Goal: Task Accomplishment & Management: Use online tool/utility

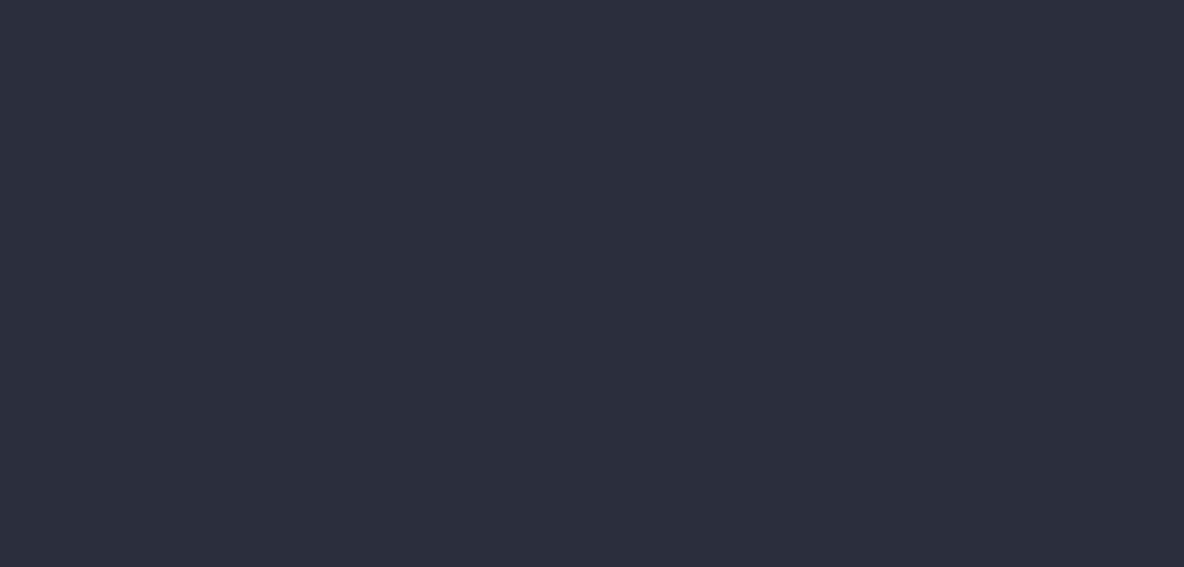
type input "[DATE] - [DATE]"
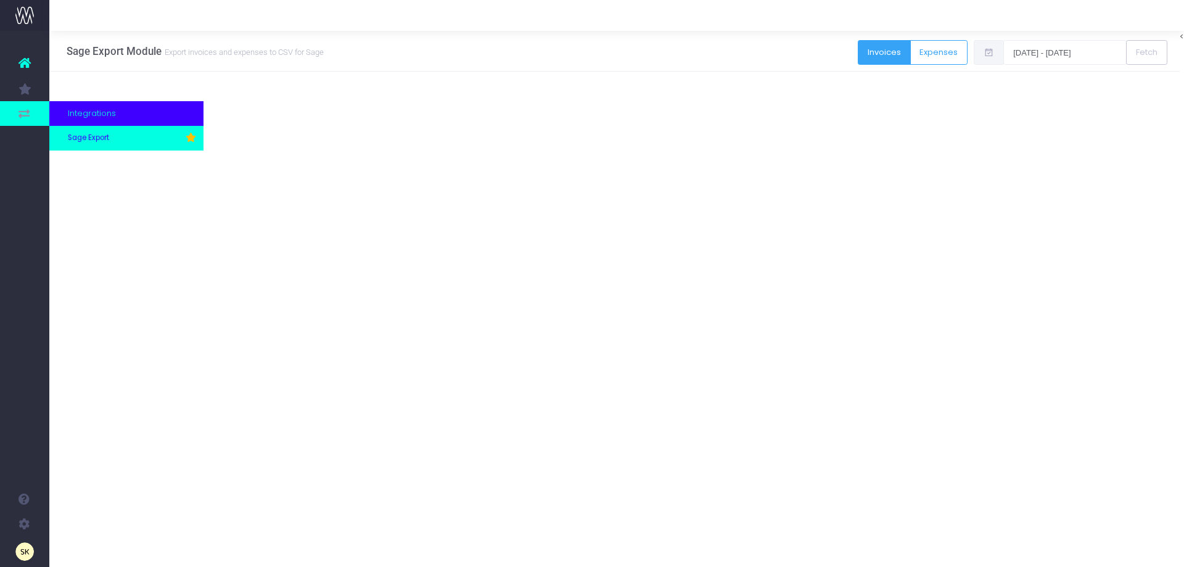
click at [91, 141] on span "Sage Export" at bounding box center [88, 138] width 41 height 11
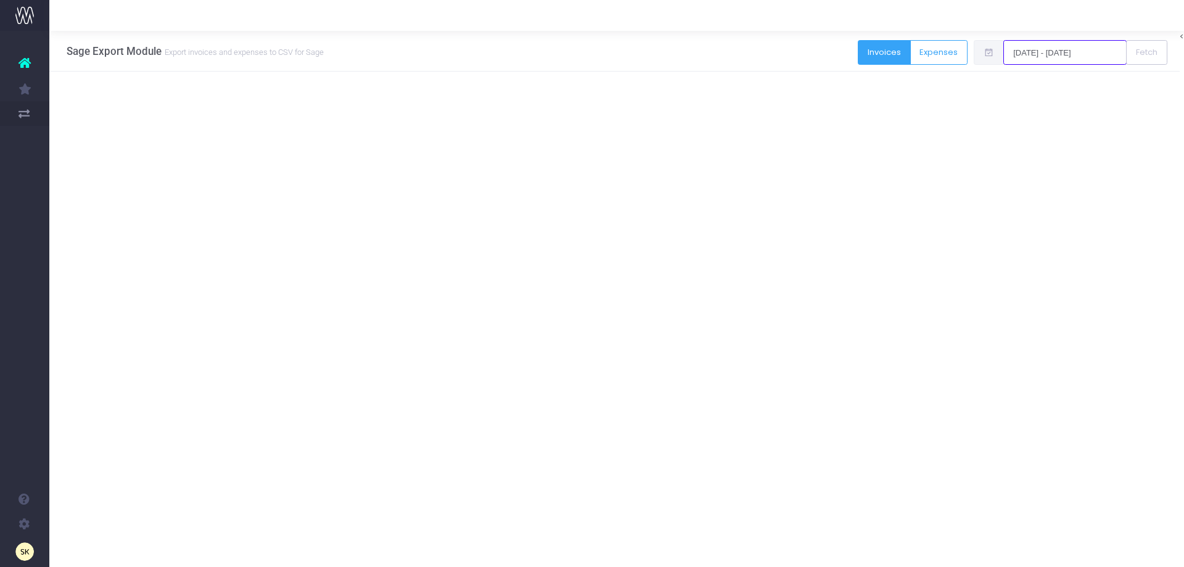
click at [1044, 52] on input "[DATE] - [DATE]" at bounding box center [1064, 52] width 123 height 25
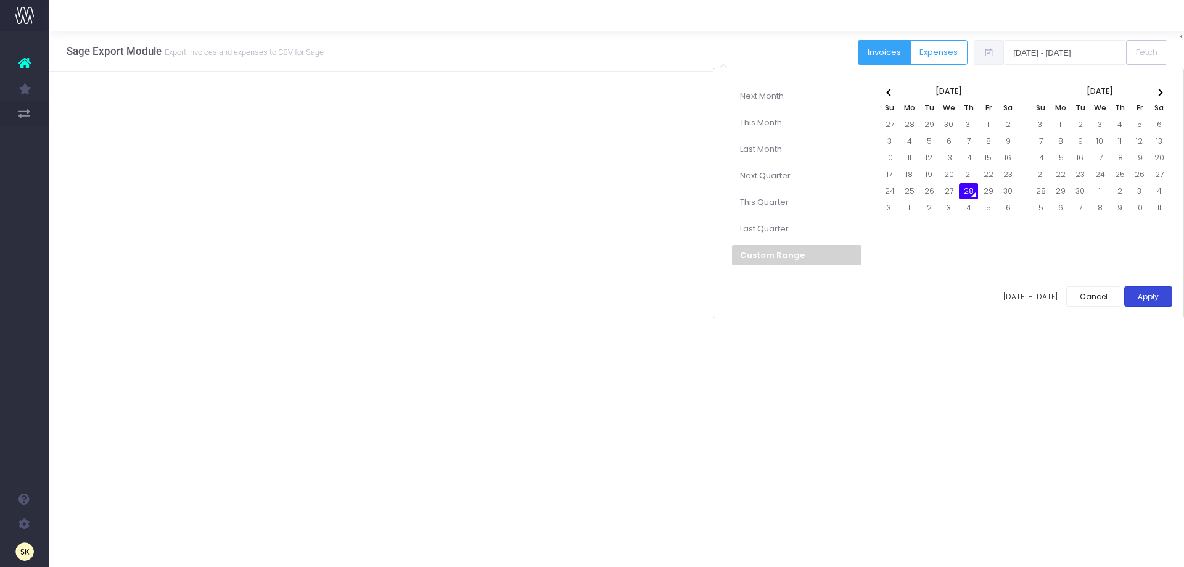
click at [1143, 298] on button "Apply" at bounding box center [1148, 296] width 48 height 20
type input "[DATE] - [DATE]"
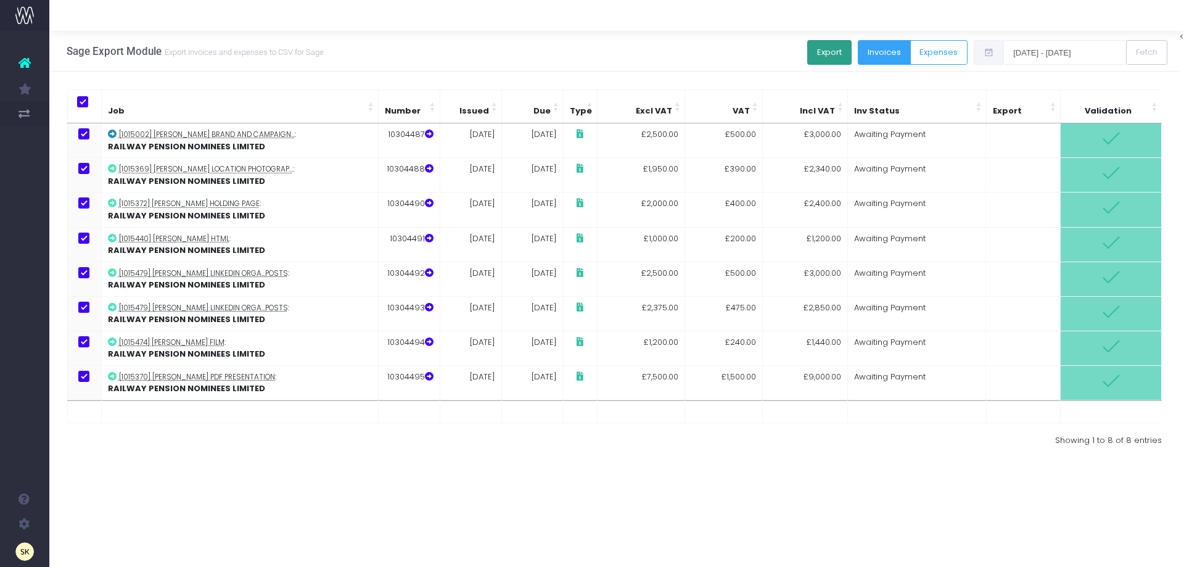
click at [831, 51] on button "Export" at bounding box center [829, 52] width 44 height 25
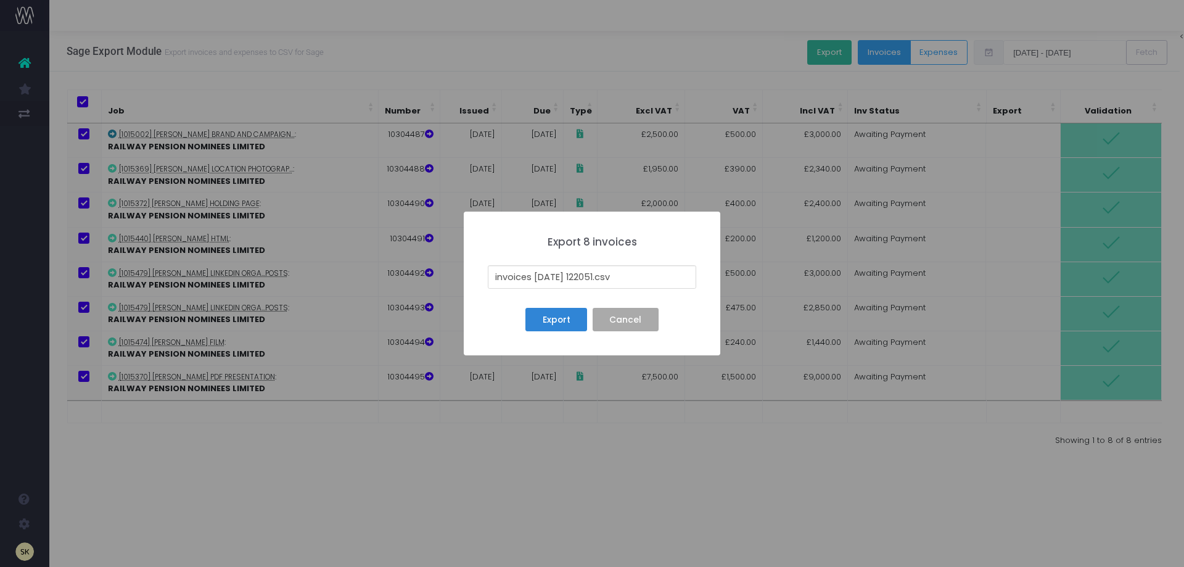
drag, startPoint x: 605, startPoint y: 275, endPoint x: 488, endPoint y: 275, distance: 117.1
click at [488, 275] on input "invoices [DATE] 122051.csv" at bounding box center [592, 276] width 208 height 23
type input "[DATE] .csv"
click at [575, 324] on button "Export" at bounding box center [556, 319] width 62 height 23
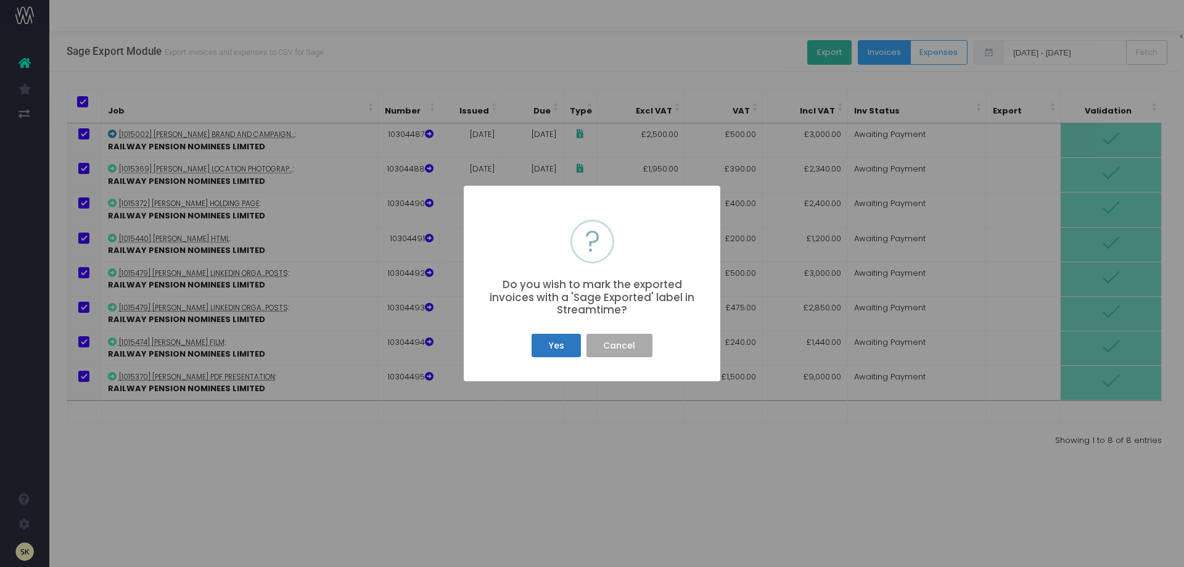
click at [550, 346] on button "Yes" at bounding box center [555, 345] width 49 height 23
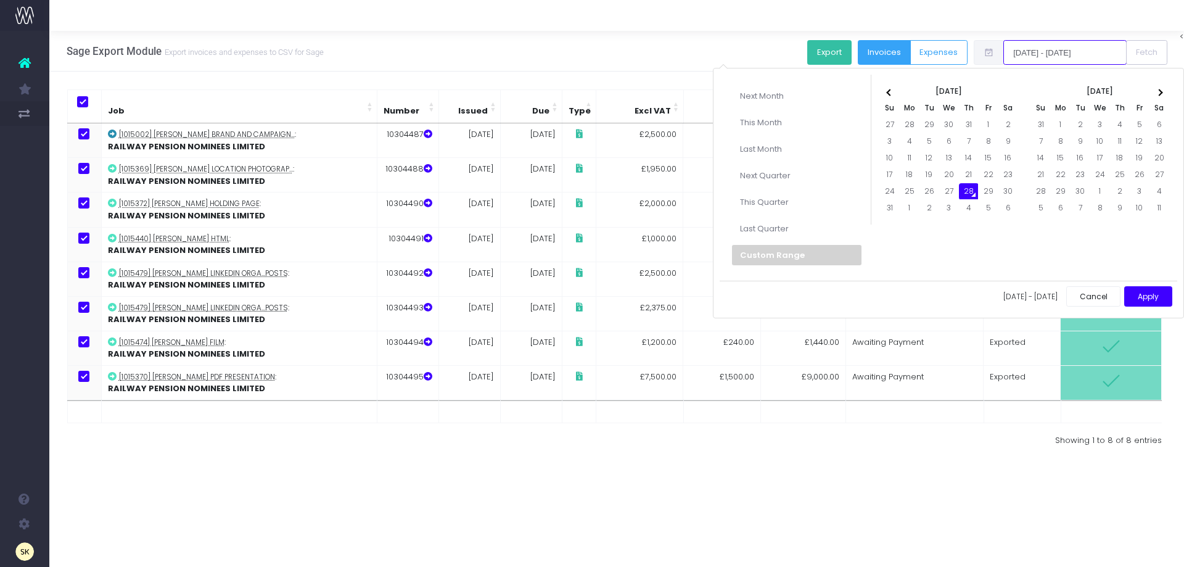
click at [1034, 51] on input "[DATE] - [DATE]" at bounding box center [1064, 52] width 123 height 25
click at [1149, 297] on button "Apply" at bounding box center [1148, 296] width 48 height 20
type input "[DATE] - [DATE]"
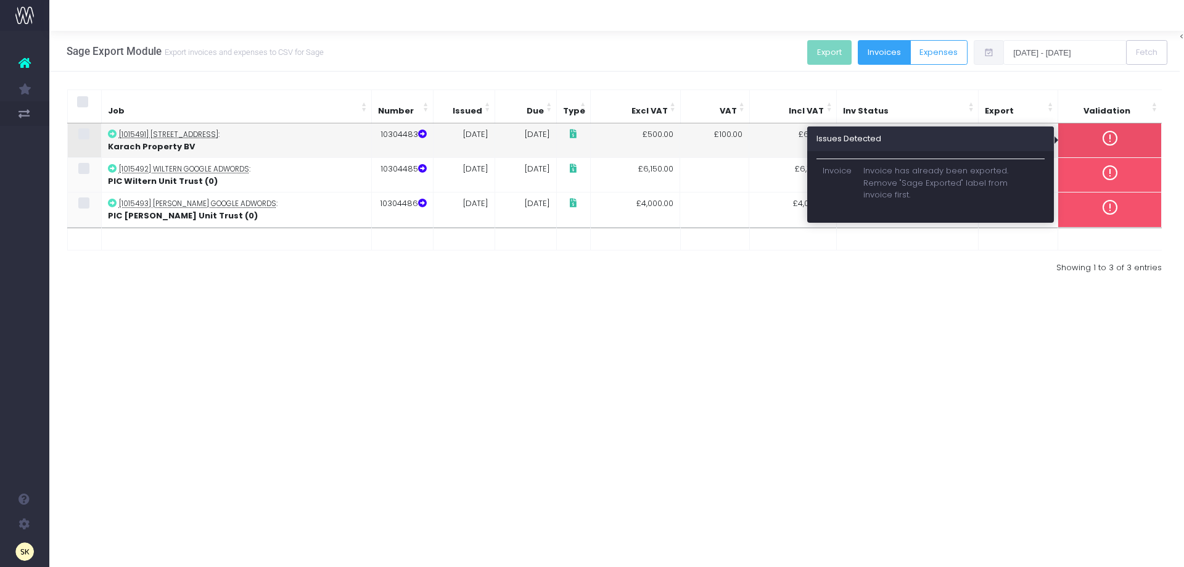
click at [1100, 139] on icon at bounding box center [1110, 138] width 20 height 20
